Goal: Task Accomplishment & Management: Manage account settings

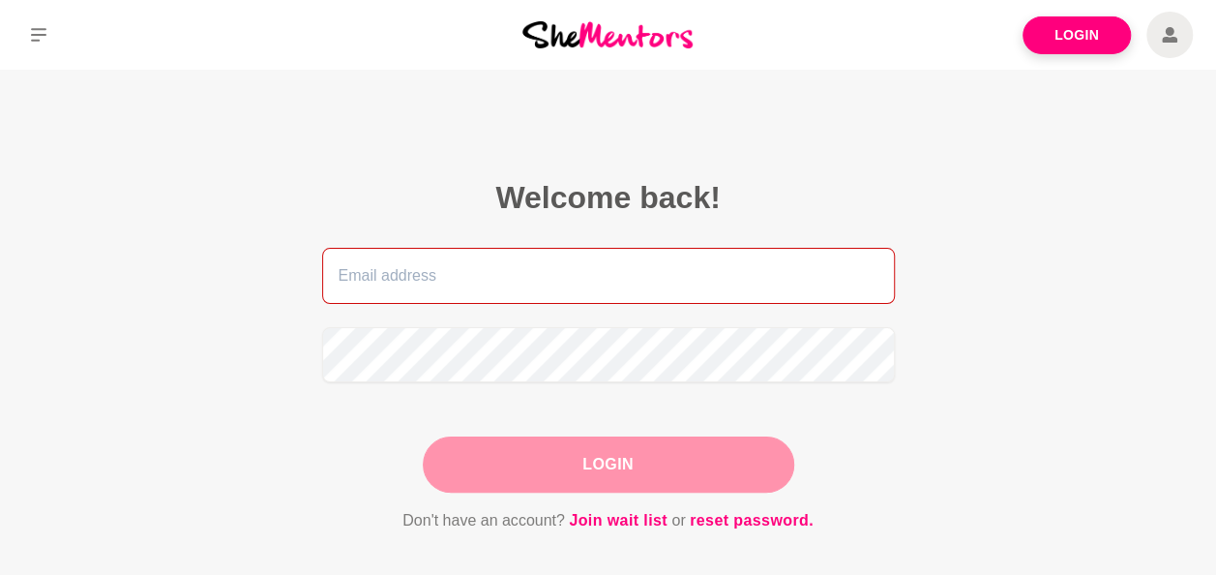
click at [617, 286] on input "email" at bounding box center [608, 276] width 573 height 56
click at [617, 286] on input "b" at bounding box center [608, 276] width 573 height 56
type input "[EMAIL_ADDRESS][DOMAIN_NAME]"
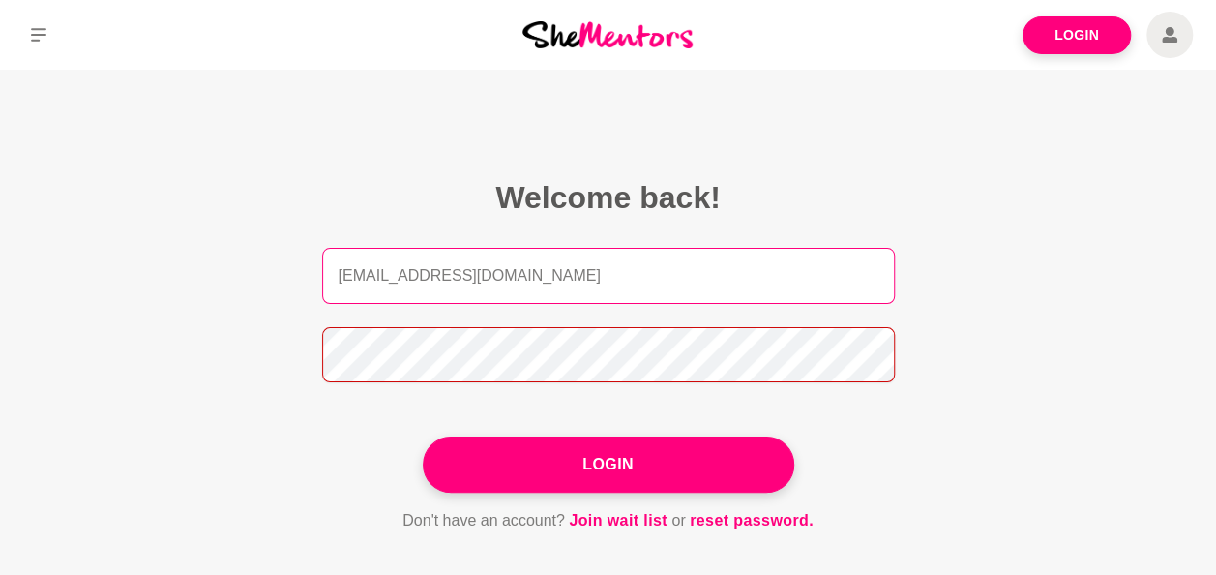
click at [423, 436] on button "Login" at bounding box center [609, 464] width 372 height 56
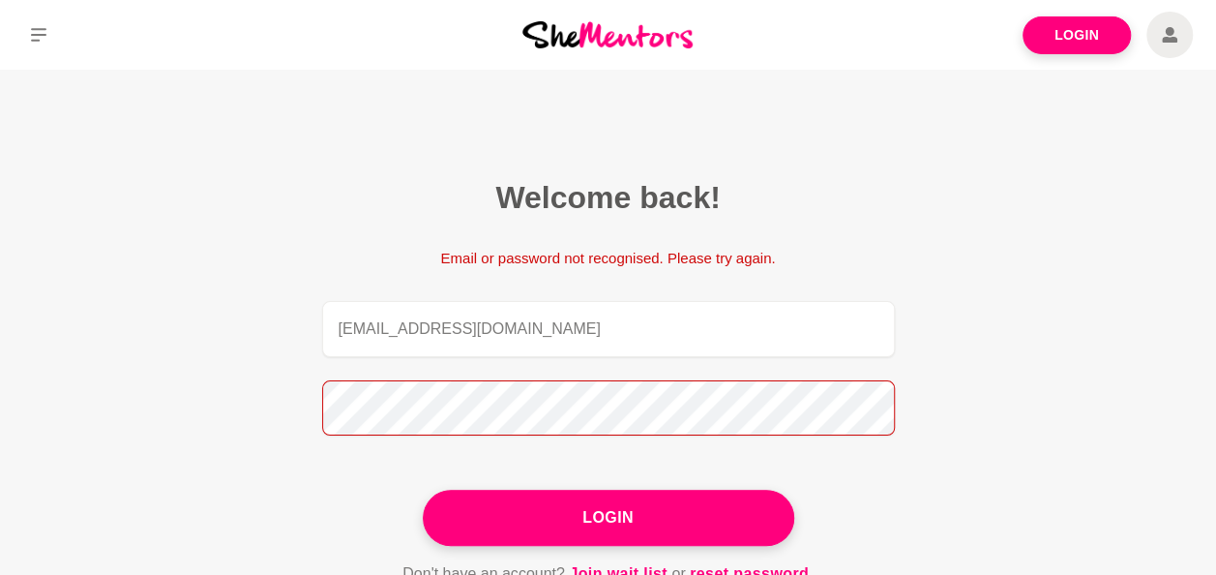
scroll to position [67, 0]
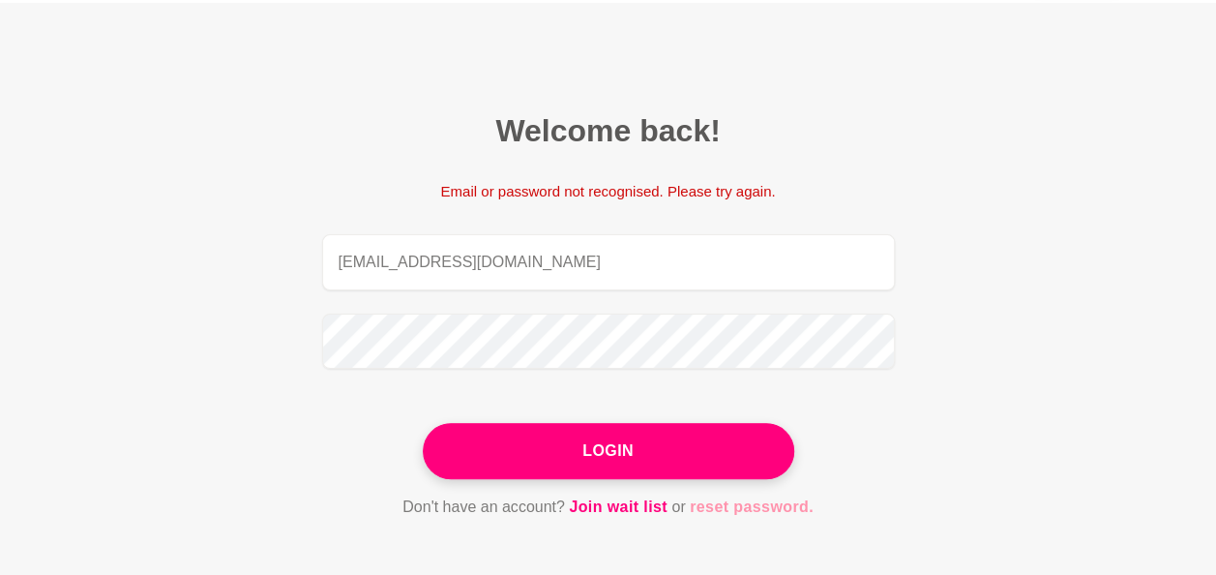
click at [729, 500] on link "reset password." at bounding box center [752, 506] width 124 height 25
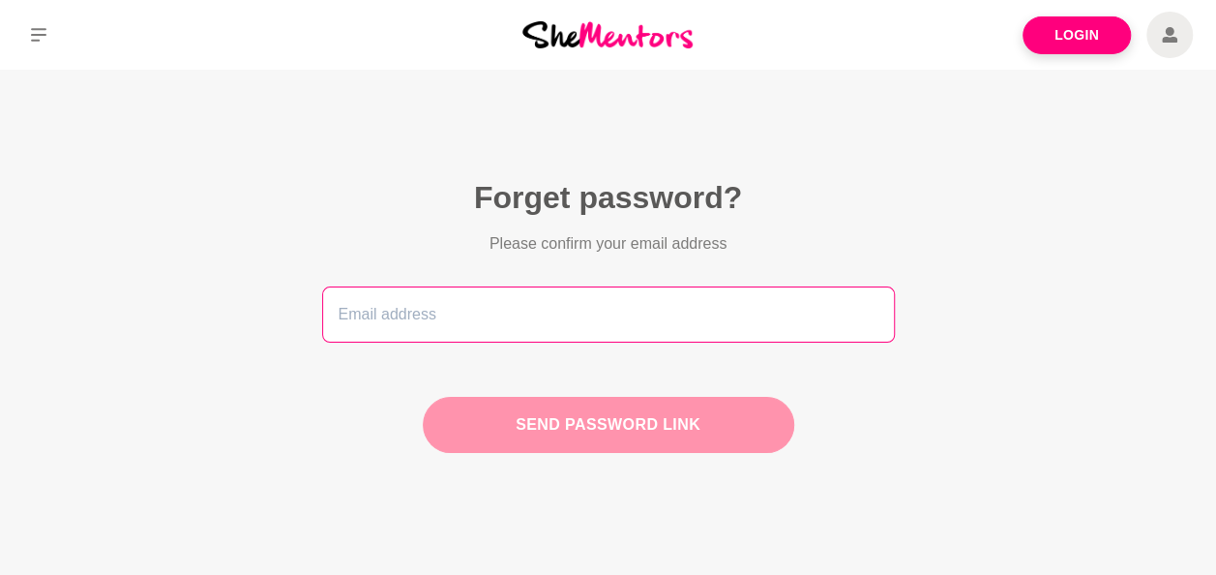
click at [518, 311] on input "email" at bounding box center [608, 314] width 573 height 56
type input "biancab@haighs.com.au"
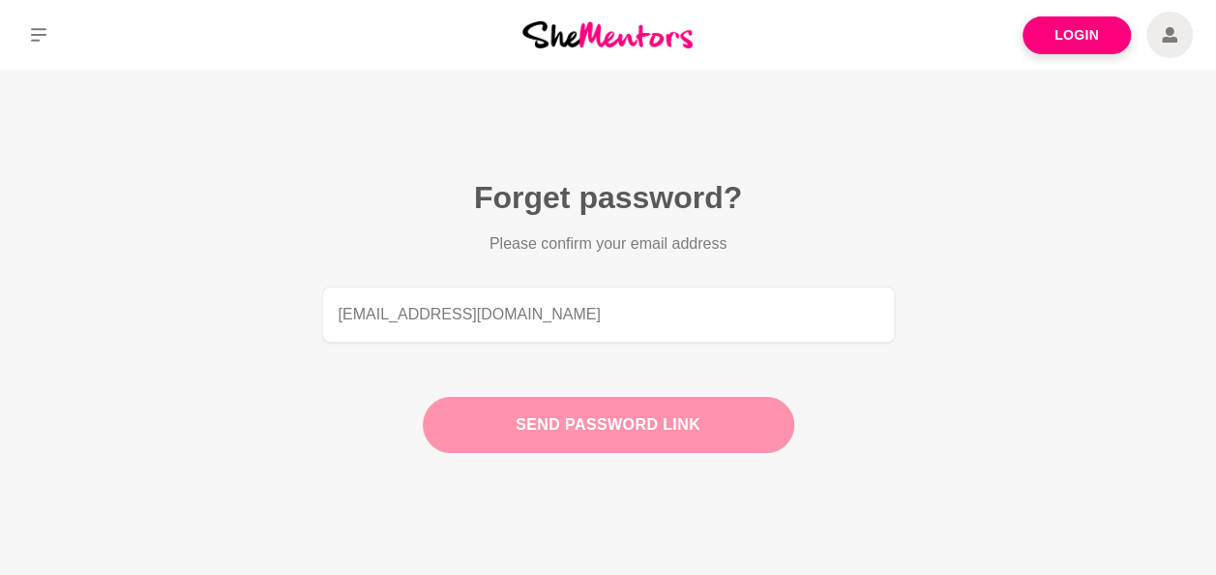
click at [569, 428] on button "Send password link" at bounding box center [609, 425] width 372 height 56
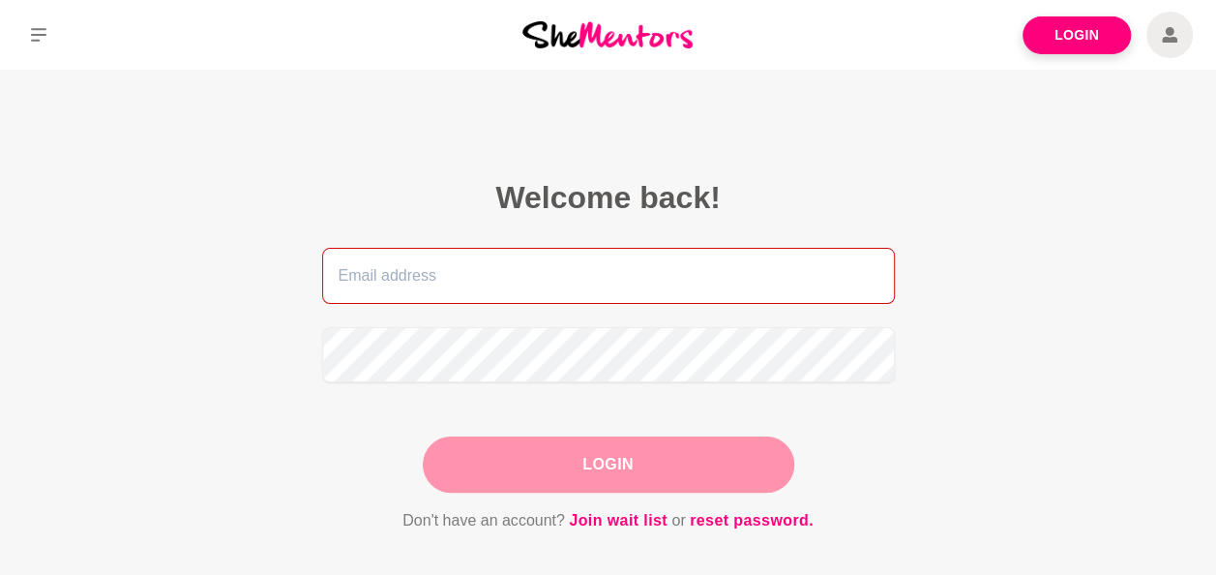
click at [509, 252] on input "email" at bounding box center [608, 276] width 573 height 56
type input "bbradley791@gmail.com"
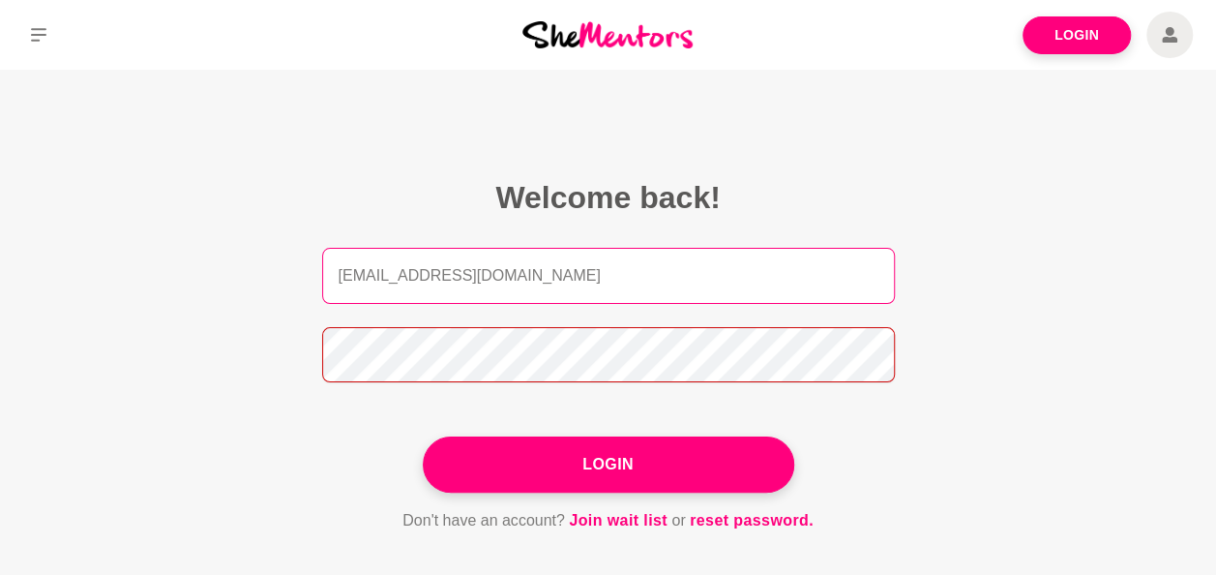
click at [423, 436] on button "Login" at bounding box center [609, 464] width 372 height 56
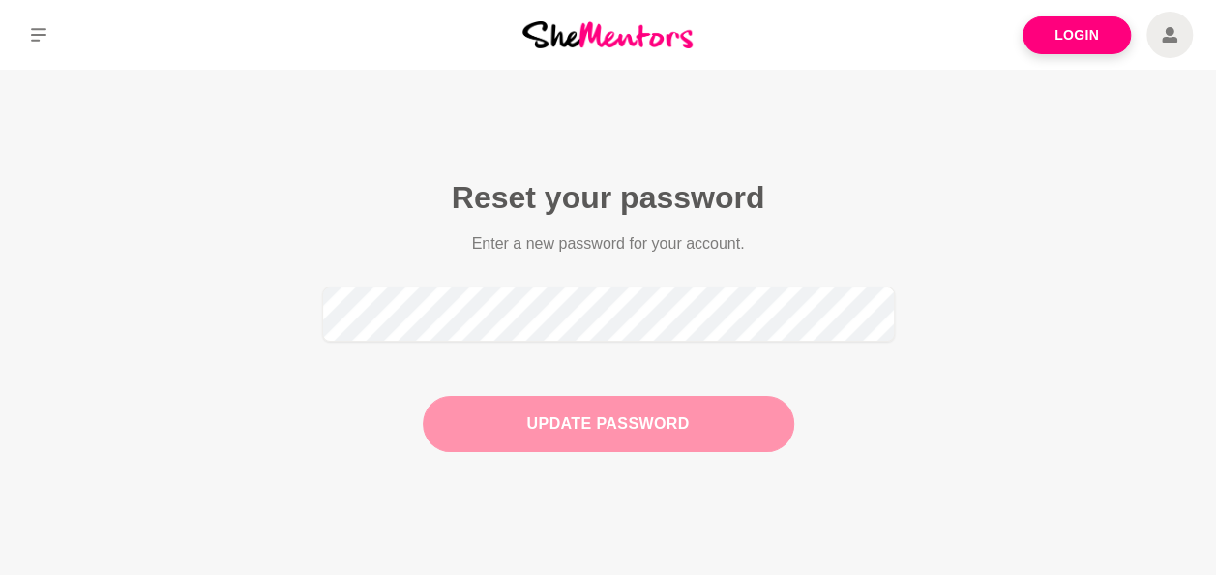
click at [592, 417] on button "Update Password" at bounding box center [609, 424] width 372 height 56
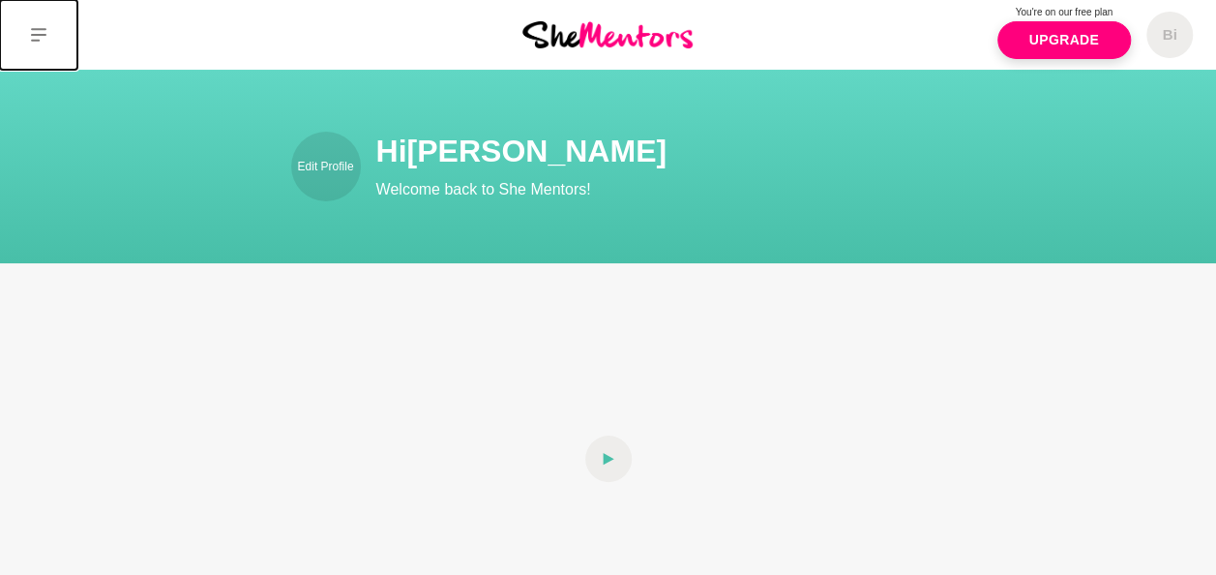
click at [35, 37] on icon at bounding box center [38, 34] width 15 height 15
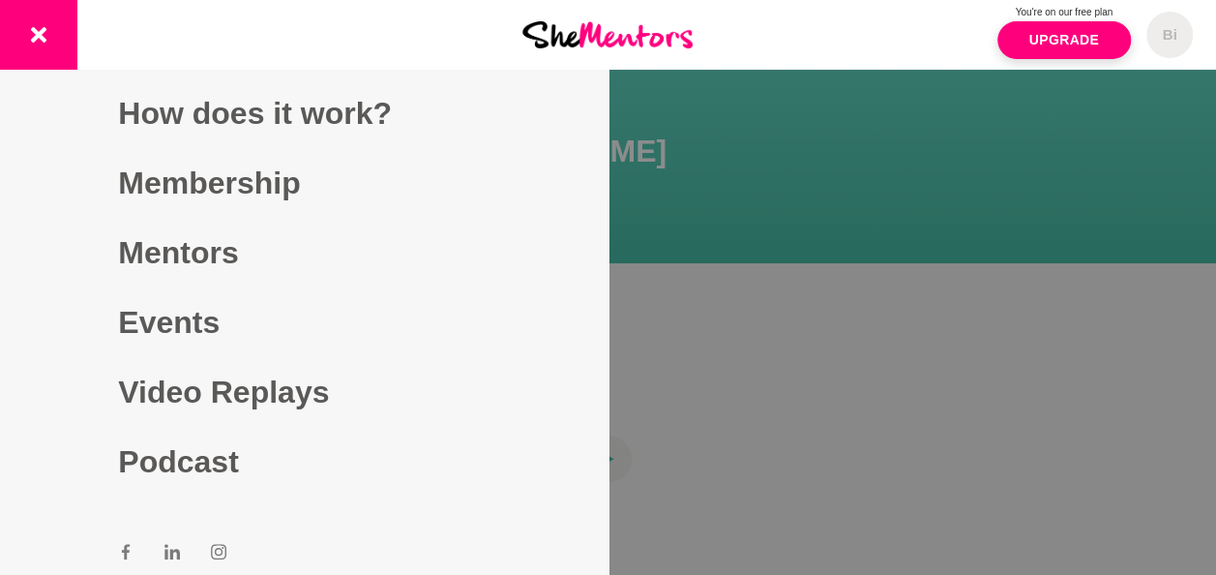
drag, startPoint x: 608, startPoint y: 219, endPoint x: 584, endPoint y: 298, distance: 82.7
click at [893, 31] on div "You're on our free plan Upgrade Bi Dashboard Profile Saved Items Membership Log…" at bounding box center [1013, 35] width 405 height 70
click at [880, 27] on div "You're on our free plan Upgrade Bi Dashboard Profile Saved Items Membership Log…" at bounding box center [1013, 35] width 405 height 70
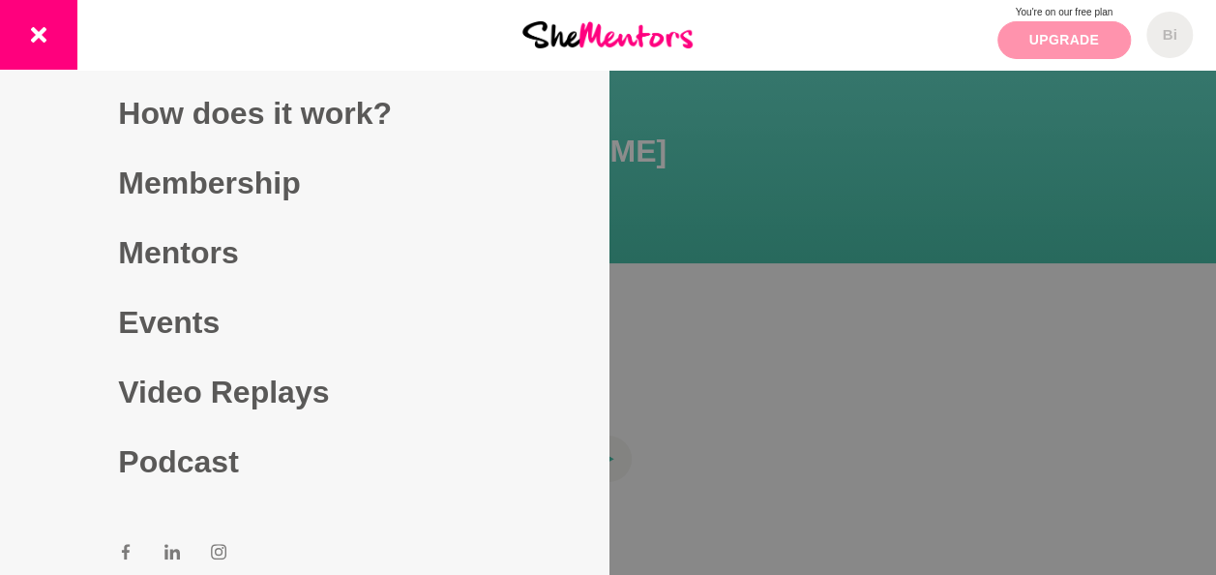
click at [1066, 41] on link "Upgrade" at bounding box center [1064, 40] width 134 height 38
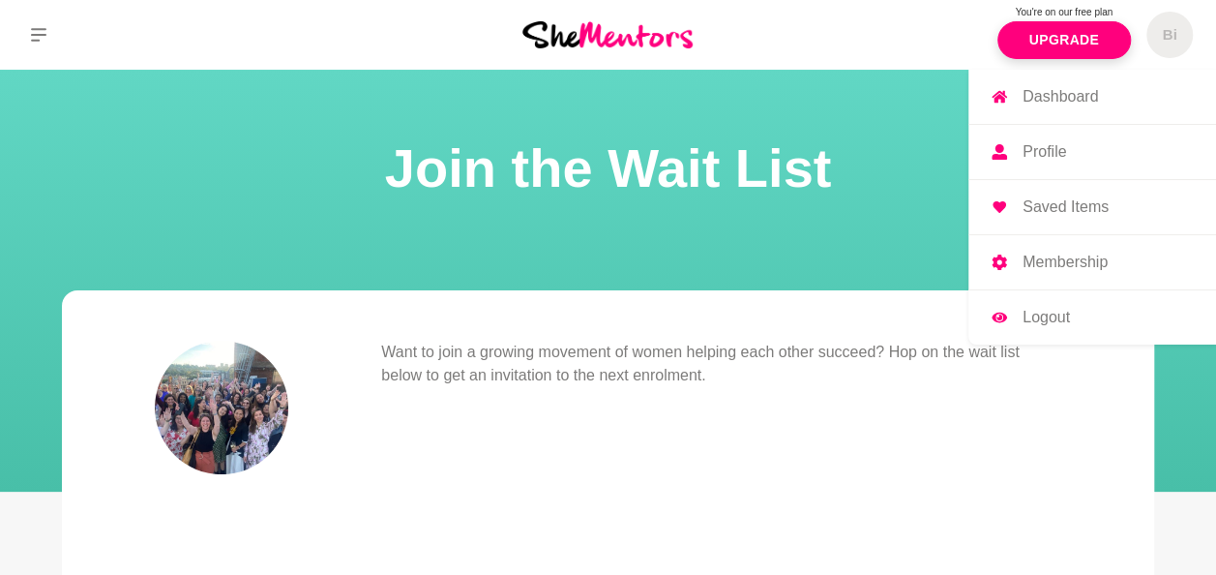
click at [1049, 313] on p "Logout" at bounding box center [1046, 317] width 47 height 15
